Goal: Use online tool/utility: Utilize a website feature to perform a specific function

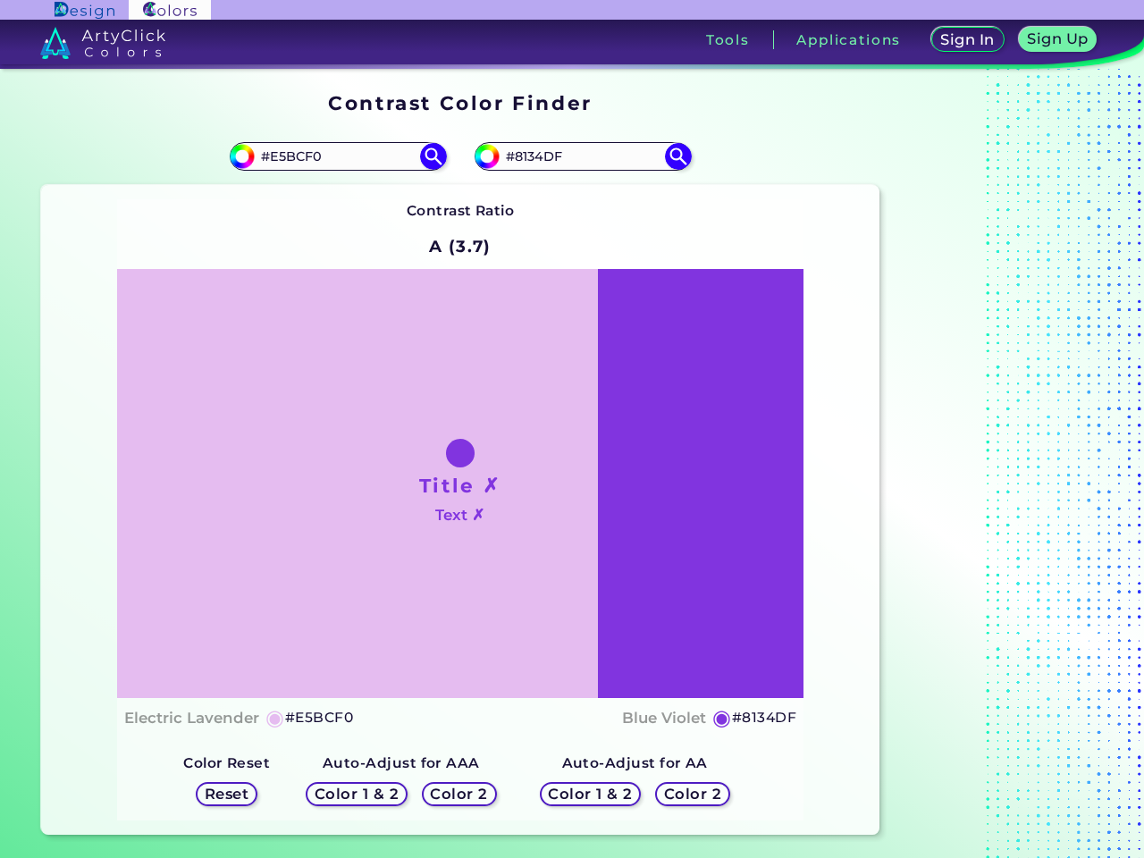
click at [728, 39] on h3 "Tools" at bounding box center [728, 39] width 44 height 13
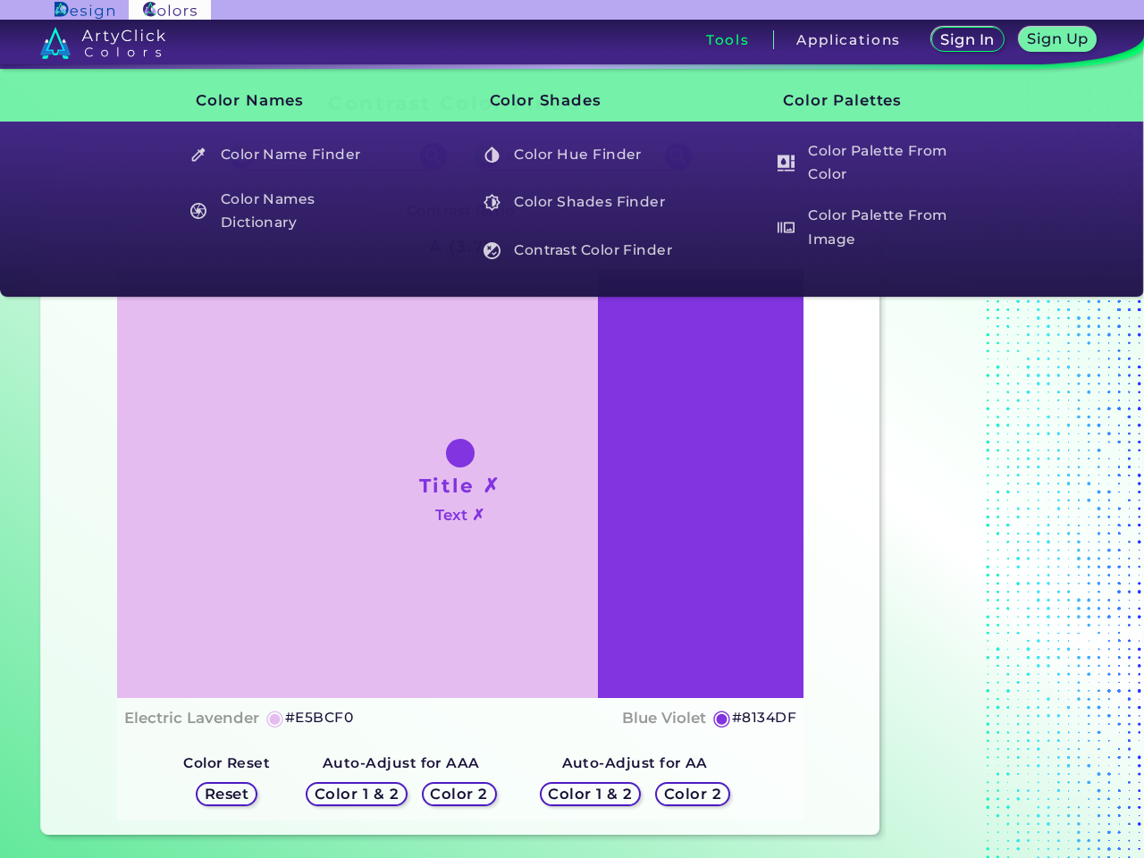
click at [849, 39] on h3 "Applications" at bounding box center [848, 39] width 105 height 13
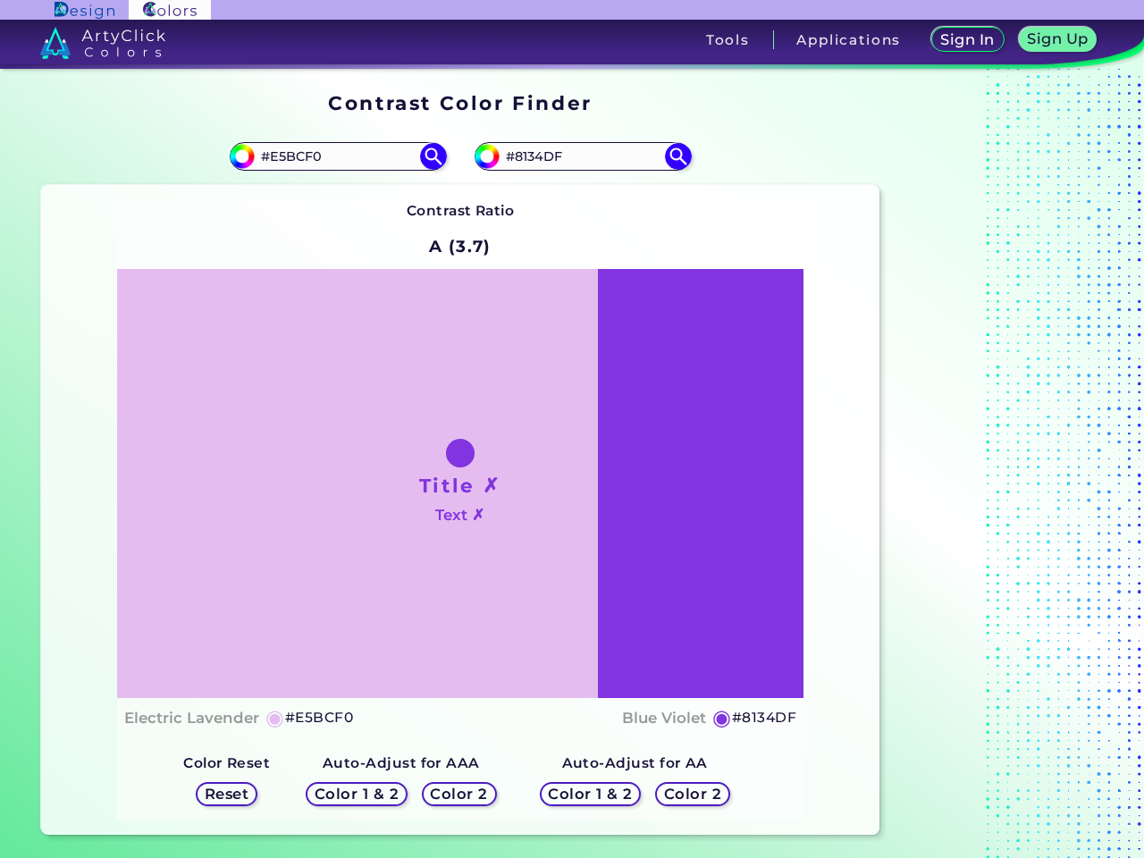
click at [434, 156] on img at bounding box center [433, 156] width 27 height 27
click at [678, 156] on img at bounding box center [678, 156] width 27 height 27
click at [191, 718] on h4 "Electric Lavender" at bounding box center [191, 718] width 135 height 26
click at [317, 718] on h5 "#E5BCF0" at bounding box center [319, 717] width 68 height 23
click at [666, 718] on h4 "Blue Violet" at bounding box center [664, 718] width 84 height 26
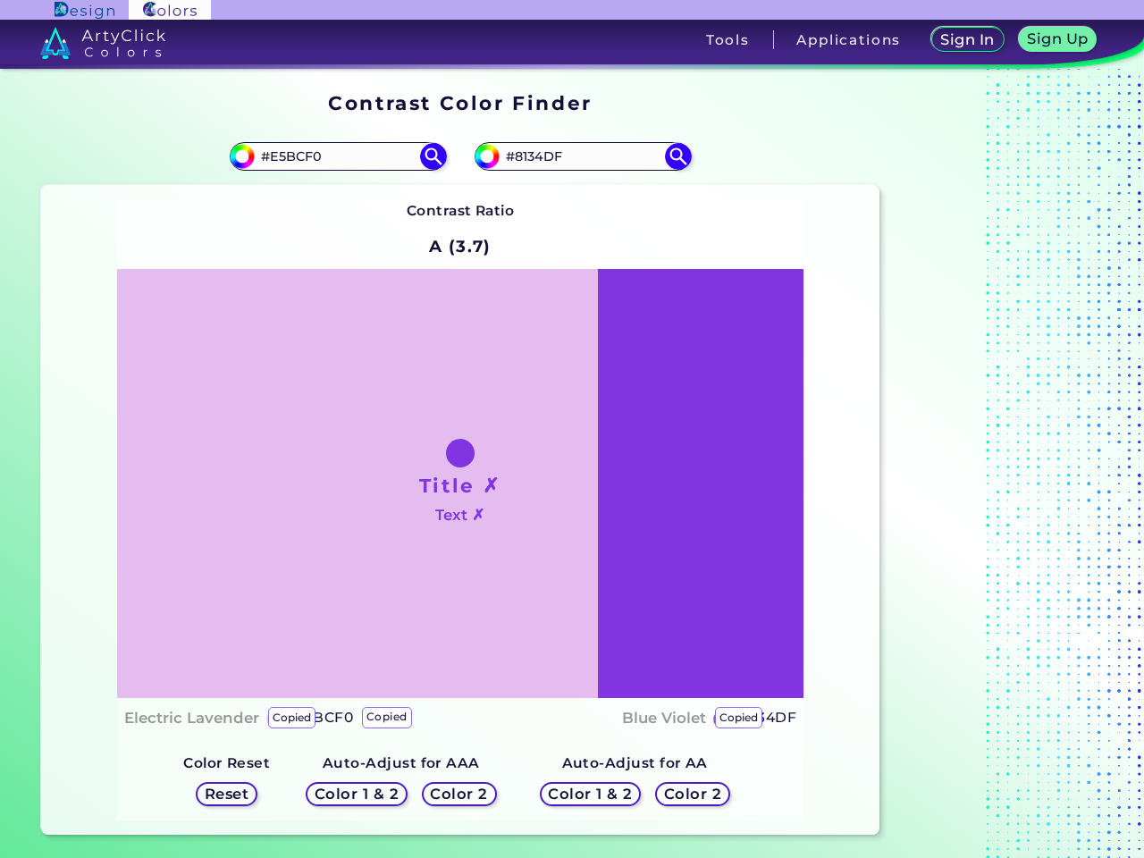
click at [764, 718] on h5 "#8134DF" at bounding box center [764, 717] width 64 height 23
click at [357, 794] on h5 "Color 1 & 2" at bounding box center [357, 794] width 86 height 15
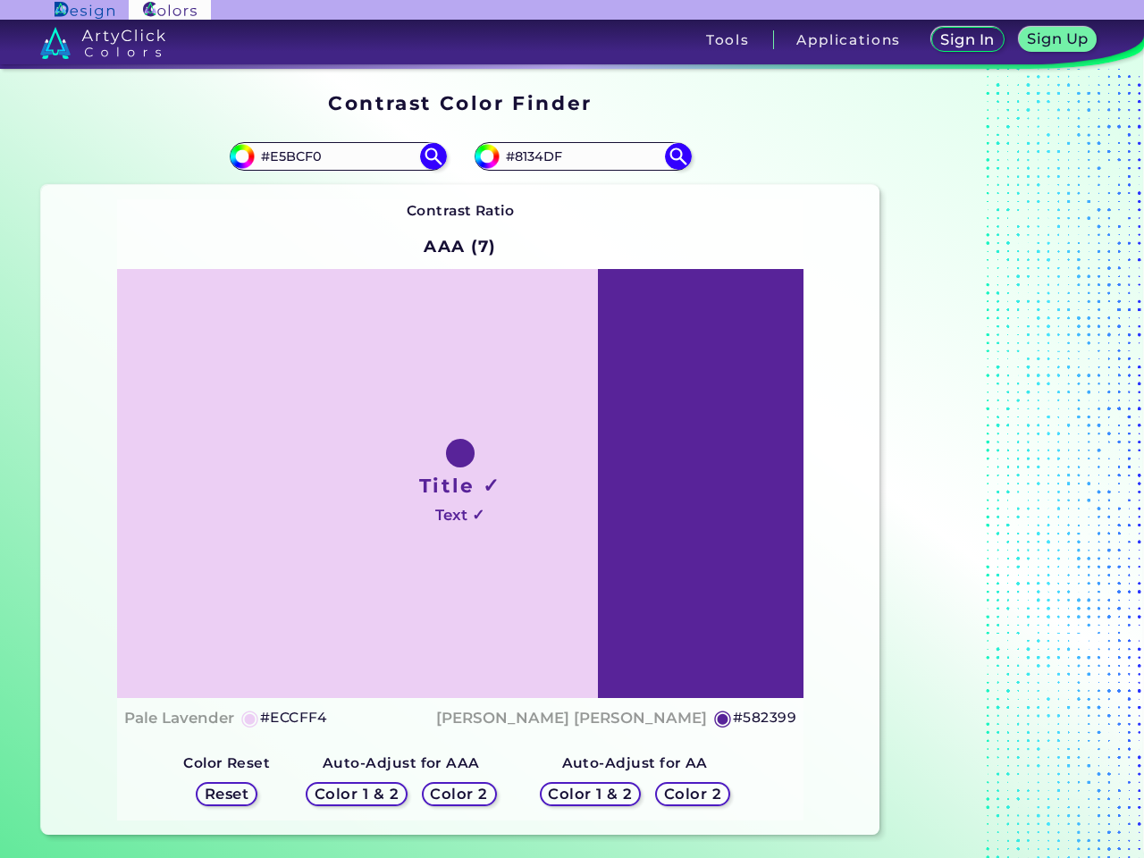
click at [459, 794] on h5 "Color 2" at bounding box center [459, 793] width 53 height 13
